Goal: Answer question/provide support

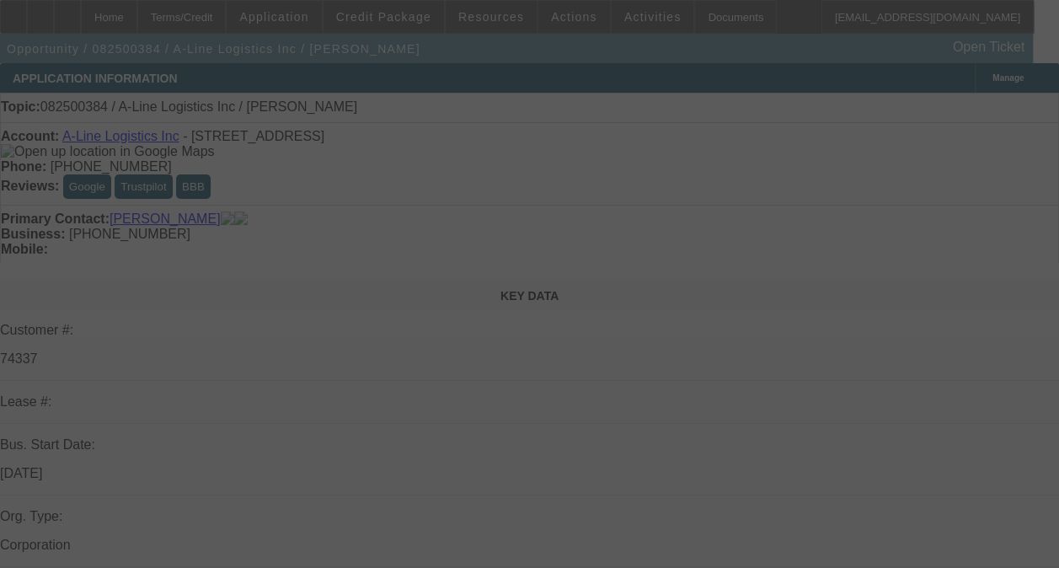
click at [954, 248] on div at bounding box center [529, 284] width 1059 height 568
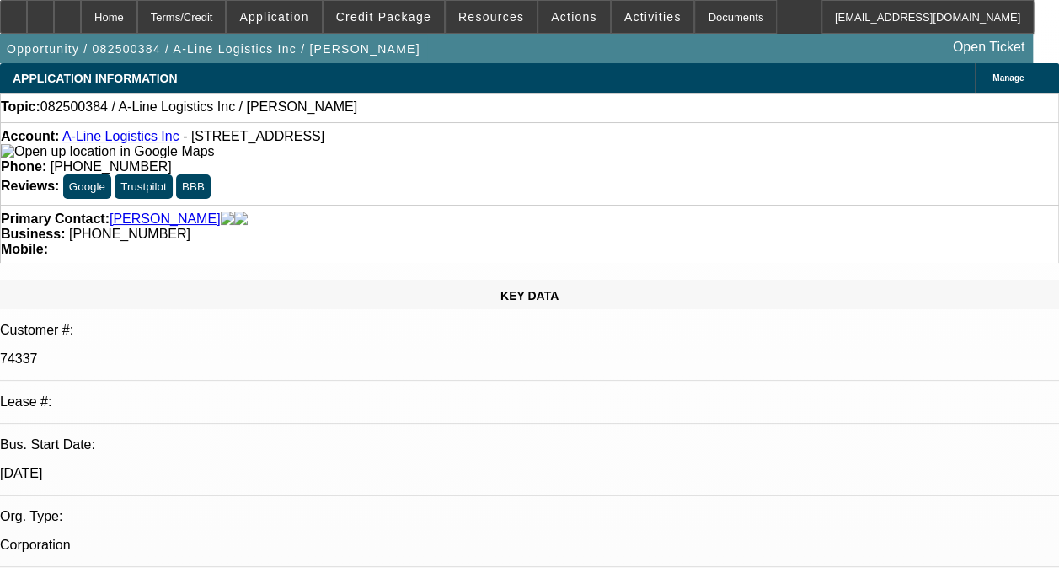
select select "0"
select select "2"
select select "0.1"
select select "4"
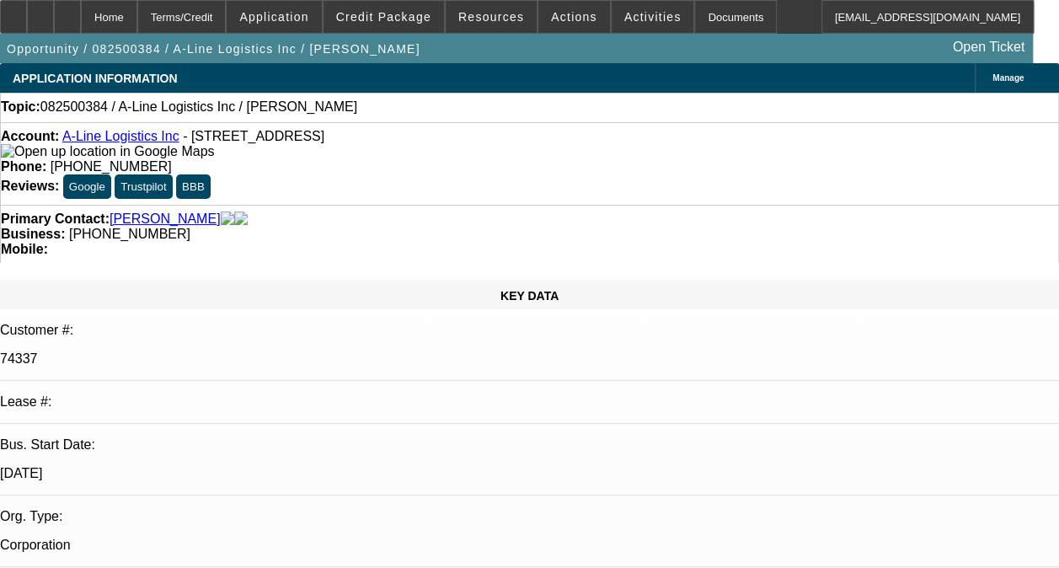
radio input "true"
type textarea "THIS IS A SOLD LEASE, I DONT HAVE HISTORY WITH THIS CONTRACT"
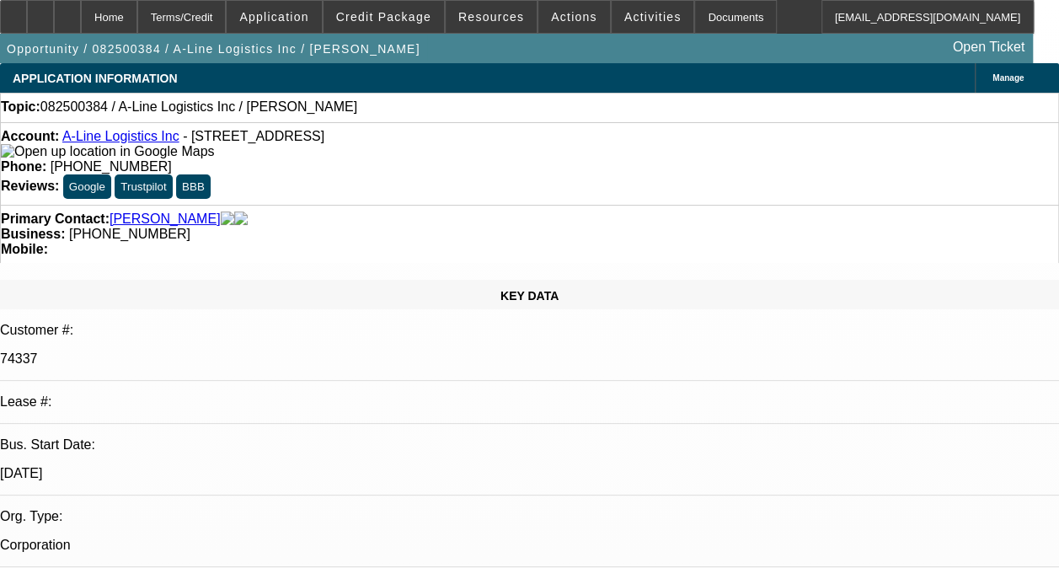
radio input "true"
